Goal: Transaction & Acquisition: Purchase product/service

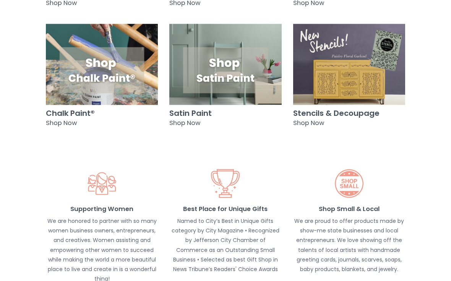
scroll to position [756, 0]
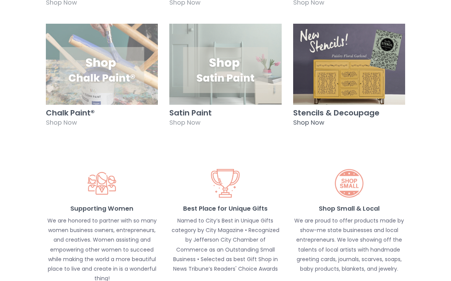
click at [325, 120] on div "Stencils & Decoupage Shop Now" at bounding box center [349, 119] width 112 height 28
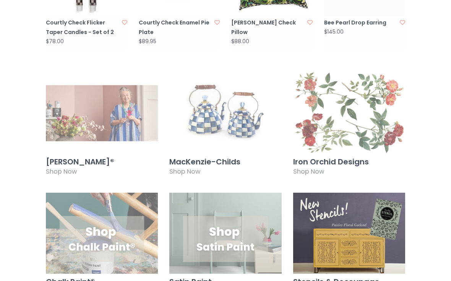
scroll to position [586, 0]
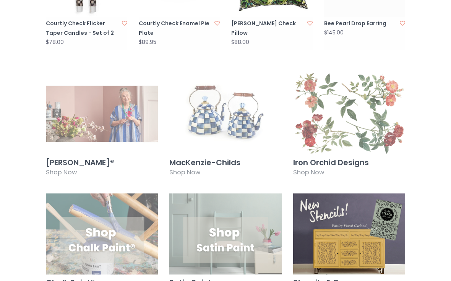
click at [124, 138] on img at bounding box center [102, 113] width 112 height 81
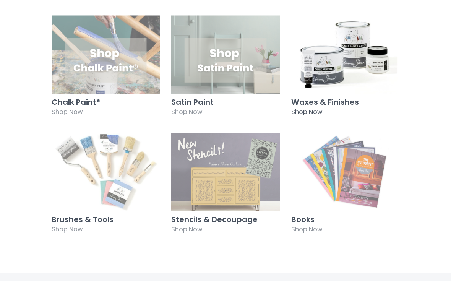
scroll to position [524, 0]
click at [341, 98] on h3 "Waxes & Finishes" at bounding box center [345, 102] width 108 height 8
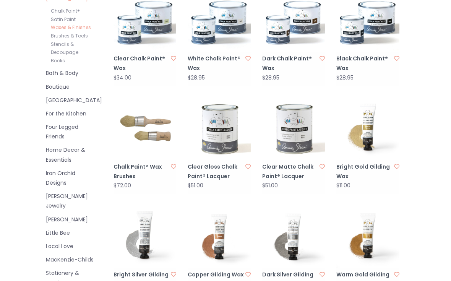
scroll to position [236, 0]
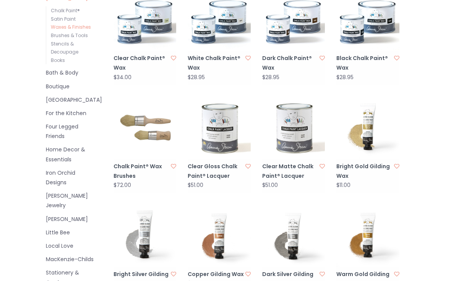
click at [368, 163] on link "Bright Gold Gilding Wax" at bounding box center [364, 171] width 57 height 19
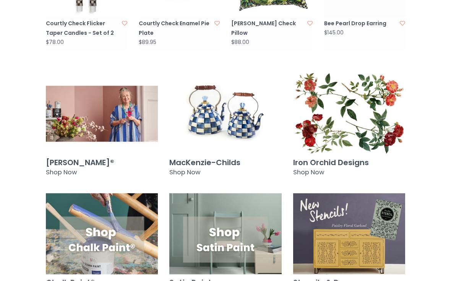
scroll to position [586, 0]
